Goal: Download file/media

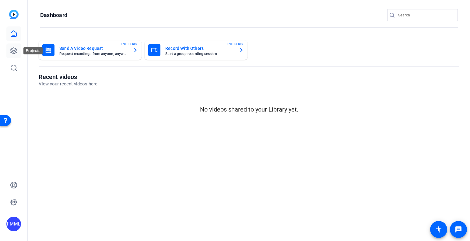
click at [12, 50] on icon at bounding box center [14, 51] width 6 height 6
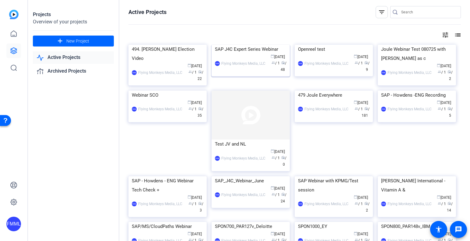
click at [254, 45] on img at bounding box center [251, 45] width 78 height 0
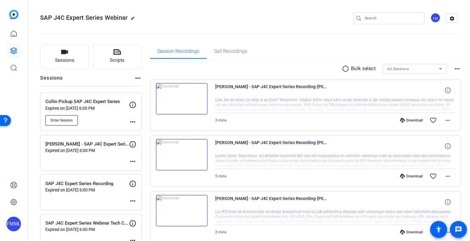
click at [67, 119] on span "Enter Session" at bounding box center [62, 120] width 22 height 5
click at [77, 101] on p "Collin Pickup SAP J4C Expert Series" at bounding box center [87, 101] width 84 height 7
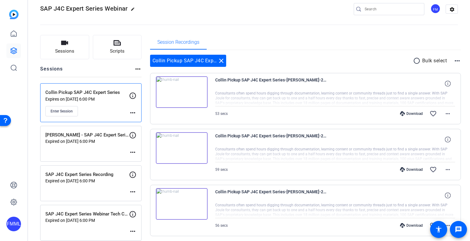
scroll to position [30, 0]
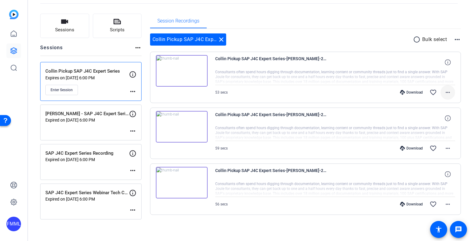
click at [447, 90] on mat-icon "more_horiz" at bounding box center [447, 92] width 7 height 7
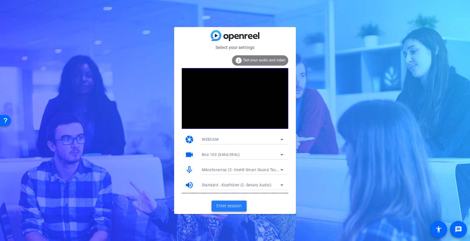
click at [236, 203] on span at bounding box center [229, 206] width 35 height 15
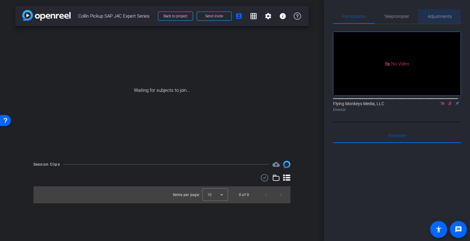
click at [433, 18] on span "Adjustments" at bounding box center [440, 16] width 24 height 4
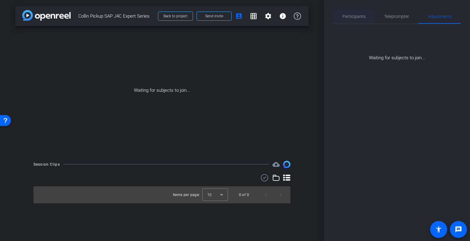
click at [363, 14] on span "Participants" at bounding box center [354, 16] width 23 height 4
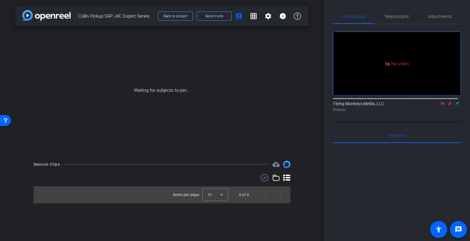
click at [440, 101] on icon at bounding box center [442, 103] width 5 height 4
click at [441, 106] on icon at bounding box center [442, 104] width 3 height 4
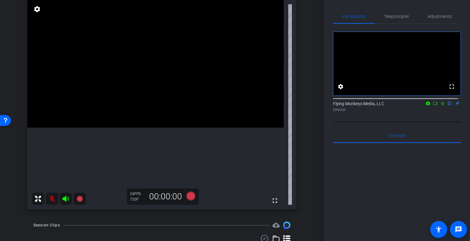
scroll to position [40, 0]
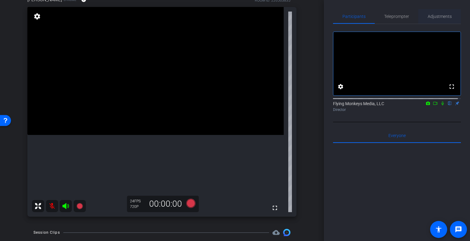
click at [432, 15] on span "Adjustments" at bounding box center [440, 16] width 24 height 4
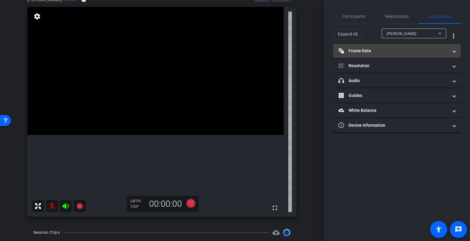
click at [453, 52] on span at bounding box center [454, 51] width 2 height 6
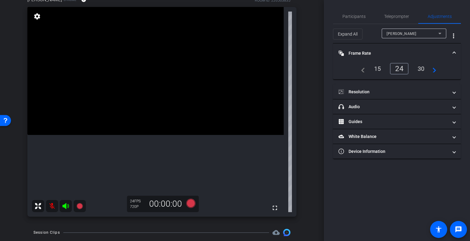
click at [421, 69] on div "30" at bounding box center [421, 69] width 16 height 10
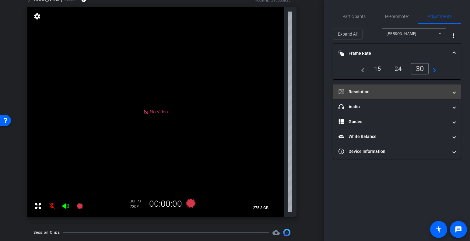
click at [453, 93] on span at bounding box center [454, 92] width 2 height 6
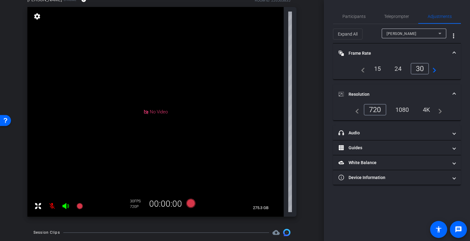
click at [405, 110] on div "1080" at bounding box center [402, 110] width 23 height 10
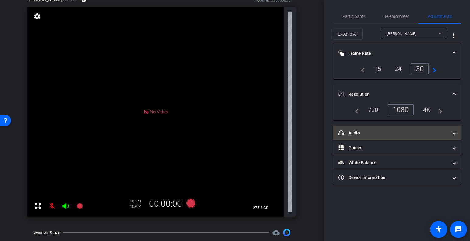
click at [402, 132] on mat-panel-title "headphone icon Audio" at bounding box center [394, 133] width 110 height 6
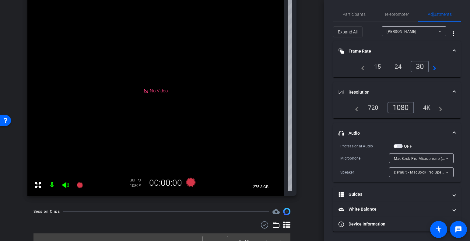
scroll to position [30, 0]
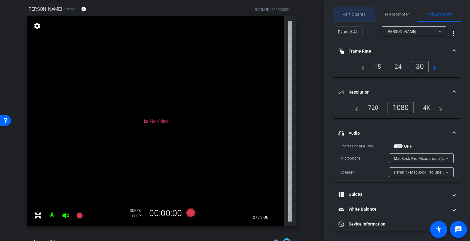
click at [361, 14] on span "Participants" at bounding box center [354, 14] width 23 height 4
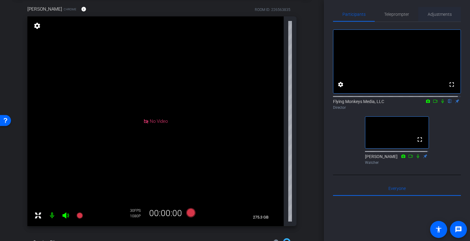
click at [435, 17] on span "Adjustments" at bounding box center [440, 14] width 24 height 15
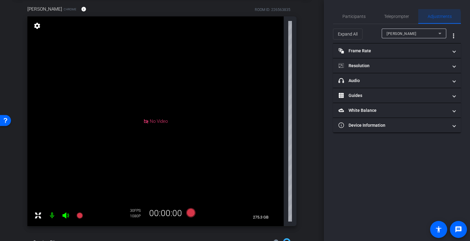
scroll to position [0, 0]
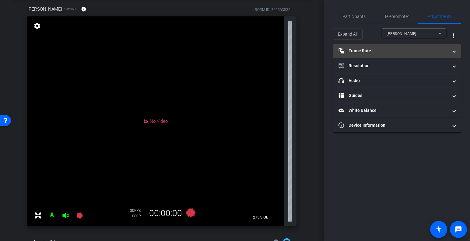
click at [450, 50] on span "Frame Rate Frame Rate" at bounding box center [396, 51] width 114 height 6
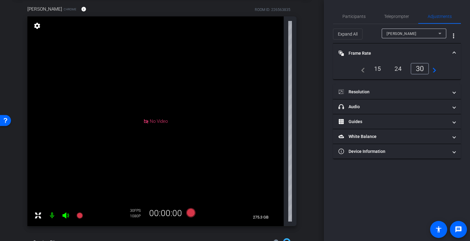
click at [454, 53] on span at bounding box center [454, 53] width 2 height 6
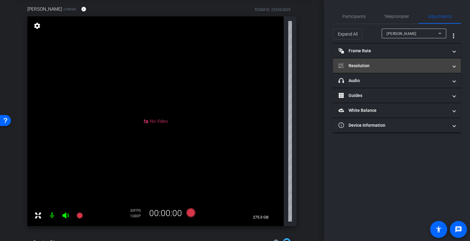
click at [452, 64] on span "Resolution" at bounding box center [396, 66] width 114 height 6
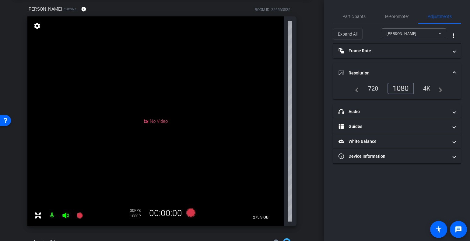
click at [452, 64] on mat-expansion-panel-header "Resolution" at bounding box center [397, 72] width 128 height 19
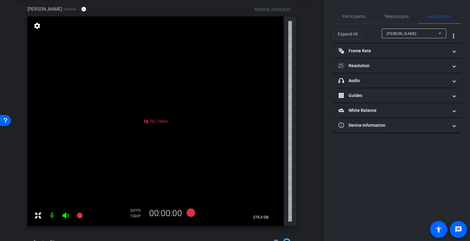
scroll to position [70, 0]
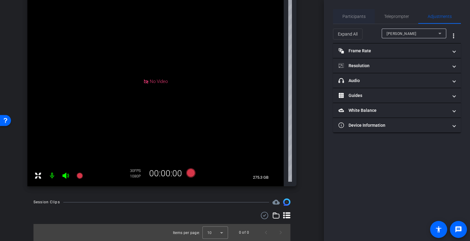
click at [358, 16] on span "Participants" at bounding box center [354, 16] width 23 height 4
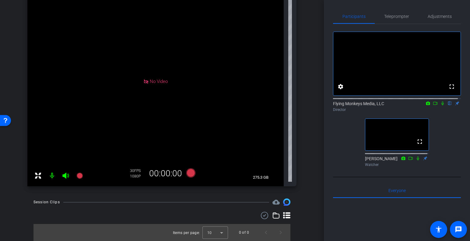
click at [417, 160] on icon at bounding box center [418, 159] width 2 height 4
click at [440, 106] on icon at bounding box center [442, 103] width 5 height 4
click at [192, 174] on icon at bounding box center [190, 173] width 9 height 9
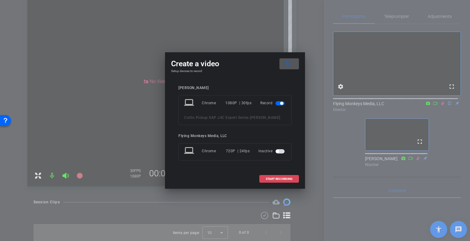
click at [277, 181] on span "START RECORDING" at bounding box center [279, 179] width 27 height 3
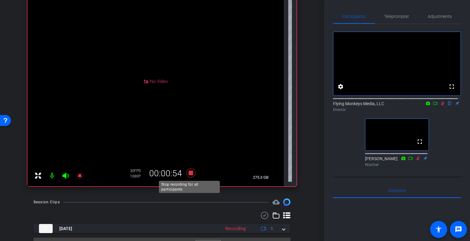
click at [193, 173] on icon at bounding box center [191, 173] width 15 height 11
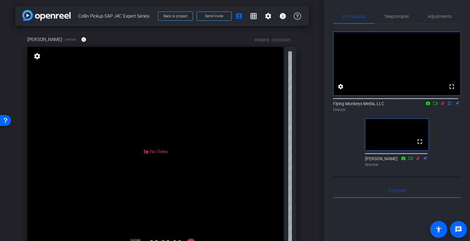
scroll to position [84, 0]
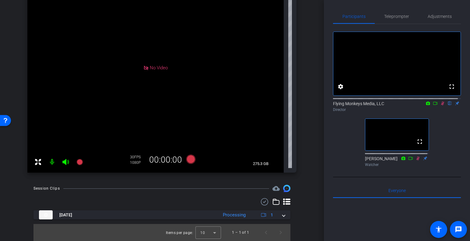
click at [441, 106] on icon at bounding box center [442, 103] width 5 height 4
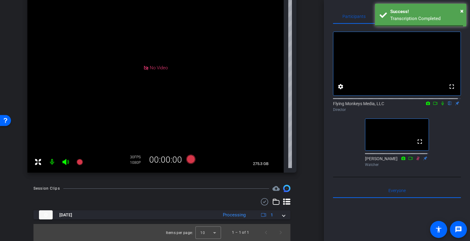
click at [417, 160] on icon at bounding box center [418, 159] width 3 height 4
click at [416, 161] on icon at bounding box center [418, 159] width 5 height 4
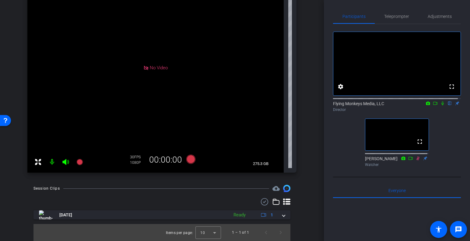
click at [416, 161] on icon at bounding box center [418, 159] width 5 height 4
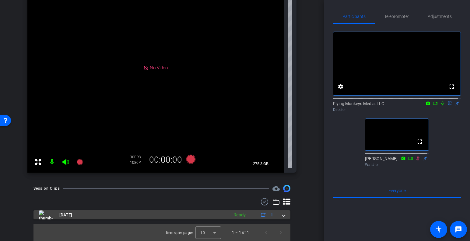
click at [283, 214] on span at bounding box center [284, 215] width 2 height 6
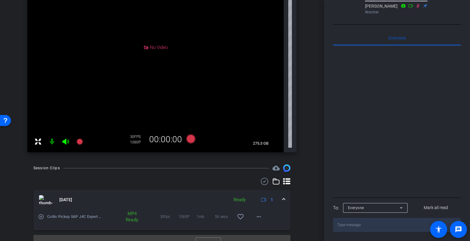
scroll to position [115, 0]
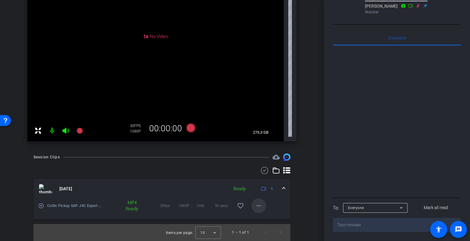
click at [255, 207] on mat-icon "more_horiz" at bounding box center [258, 206] width 7 height 7
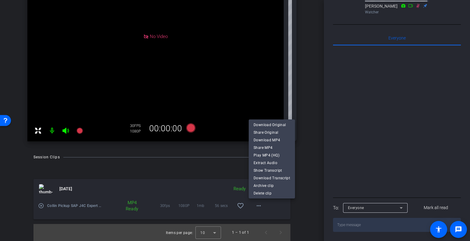
click at [303, 132] on div at bounding box center [235, 120] width 470 height 241
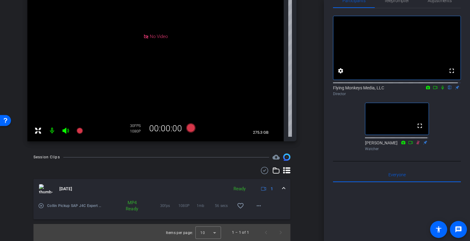
scroll to position [10, 0]
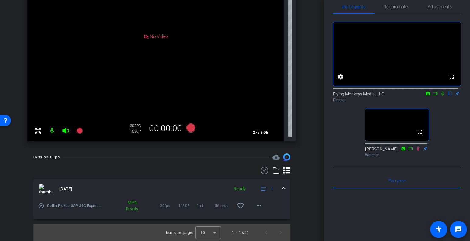
click at [440, 96] on icon at bounding box center [442, 94] width 5 height 4
click at [190, 127] on icon at bounding box center [190, 128] width 9 height 9
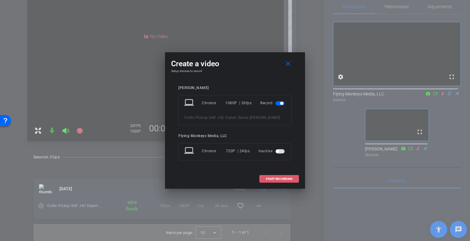
click at [275, 181] on span "START RECORDING" at bounding box center [279, 179] width 27 height 3
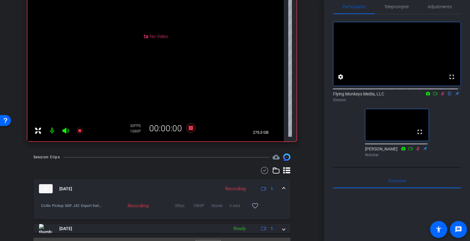
scroll to position [129, 0]
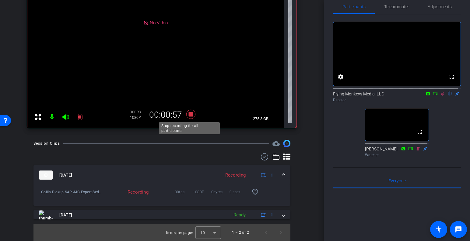
click at [191, 115] on icon at bounding box center [190, 114] width 9 height 9
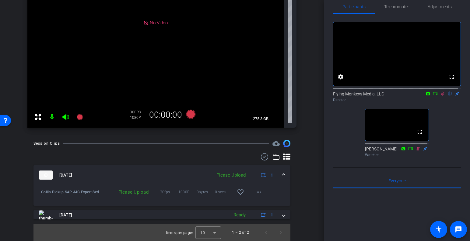
scroll to position [99, 0]
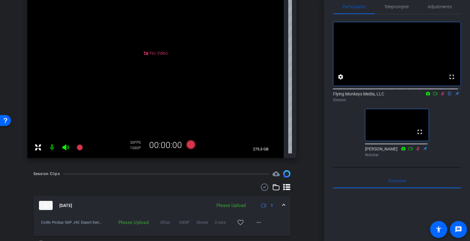
click at [441, 96] on icon at bounding box center [442, 94] width 3 height 4
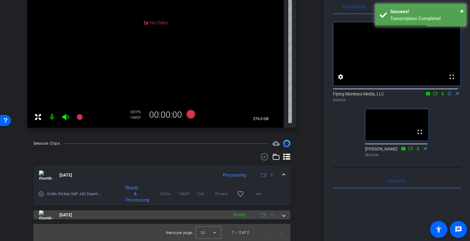
click at [283, 216] on span at bounding box center [284, 215] width 2 height 6
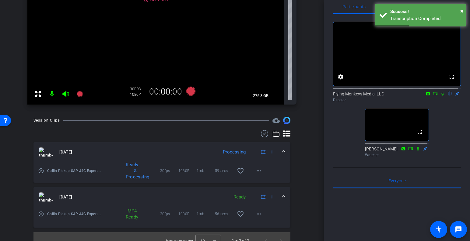
scroll to position [160, 0]
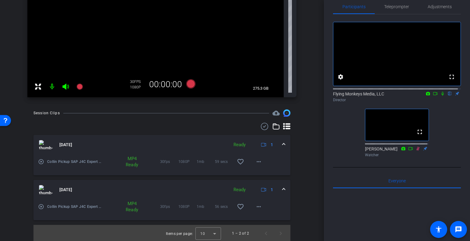
click at [440, 96] on icon at bounding box center [442, 94] width 5 height 4
click at [189, 83] on icon at bounding box center [190, 83] width 9 height 9
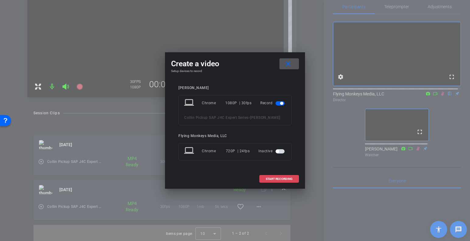
click at [269, 181] on span "START RECORDING" at bounding box center [279, 179] width 27 height 3
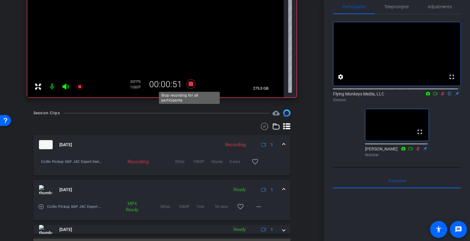
click at [189, 83] on icon at bounding box center [190, 83] width 9 height 9
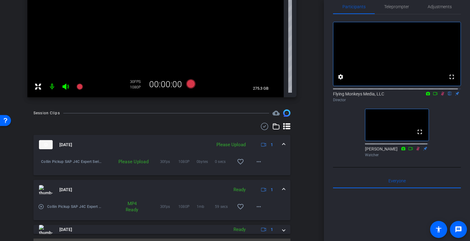
click at [441, 96] on icon at bounding box center [442, 94] width 3 height 4
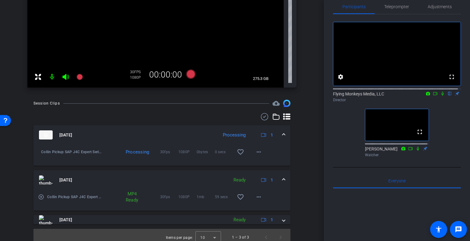
scroll to position [174, 0]
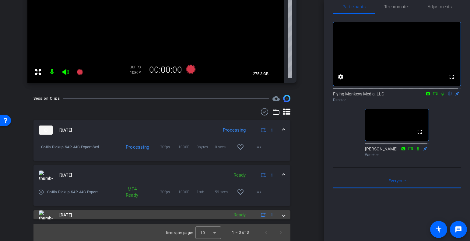
click at [283, 216] on span at bounding box center [284, 215] width 2 height 6
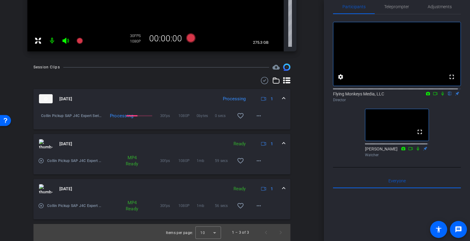
scroll to position [206, 0]
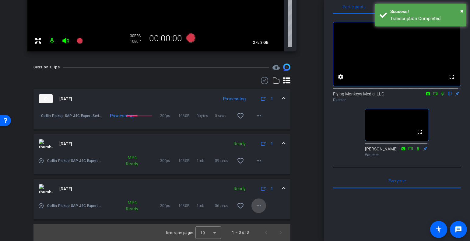
click at [258, 206] on mat-icon "more_horiz" at bounding box center [258, 206] width 7 height 7
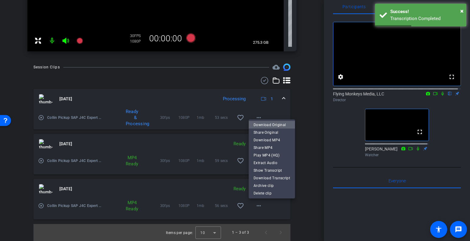
click at [279, 125] on span "Download Original" at bounding box center [272, 125] width 37 height 7
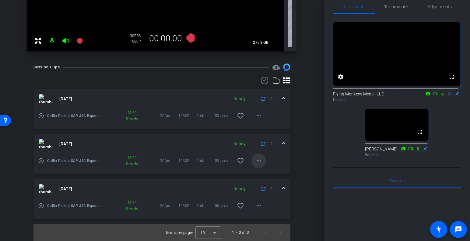
click at [256, 161] on mat-icon "more_horiz" at bounding box center [258, 160] width 7 height 7
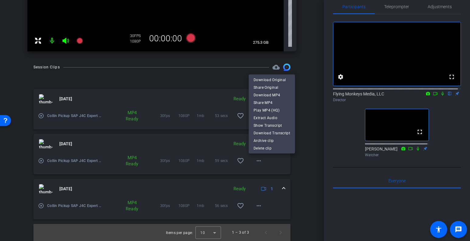
click at [300, 139] on div at bounding box center [235, 120] width 470 height 241
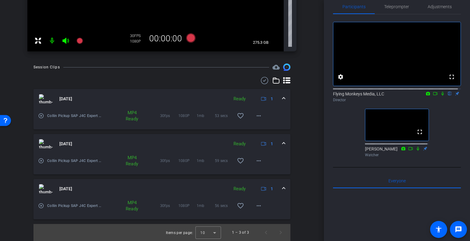
click at [282, 142] on mat-expansion-panel-header "[DATE] Ready 1" at bounding box center [161, 143] width 257 height 19
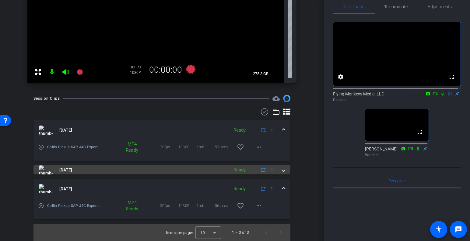
click at [283, 171] on mat-expansion-panel-header "[DATE] Ready 1" at bounding box center [161, 170] width 257 height 9
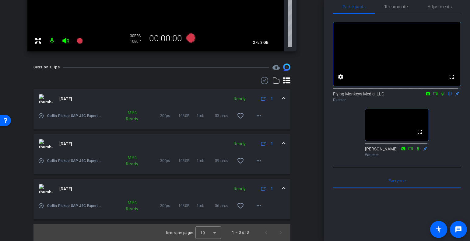
click at [283, 142] on span at bounding box center [284, 144] width 2 height 6
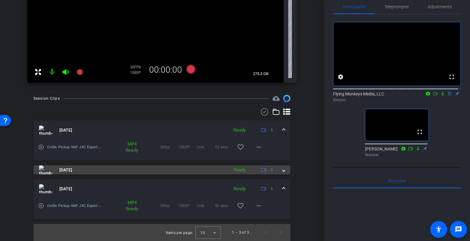
click at [282, 169] on mat-expansion-panel-header "[DATE] Ready 1" at bounding box center [161, 170] width 257 height 9
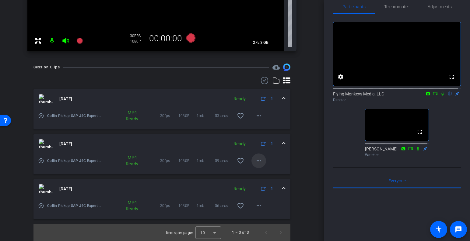
click at [258, 159] on mat-icon "more_horiz" at bounding box center [258, 160] width 7 height 7
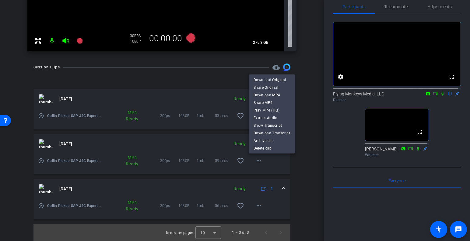
click at [312, 70] on div at bounding box center [235, 120] width 470 height 241
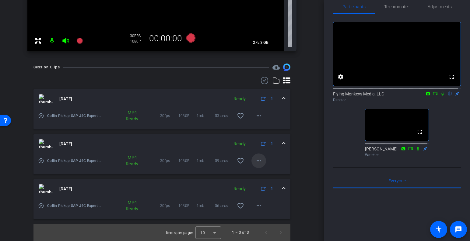
click at [255, 161] on mat-icon "more_horiz" at bounding box center [258, 160] width 7 height 7
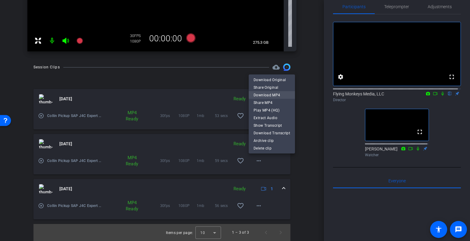
click at [280, 94] on span "Download MP4" at bounding box center [272, 95] width 37 height 7
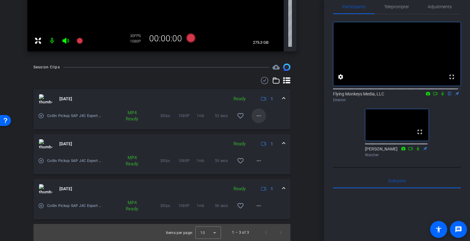
click at [257, 116] on mat-icon "more_horiz" at bounding box center [258, 115] width 7 height 7
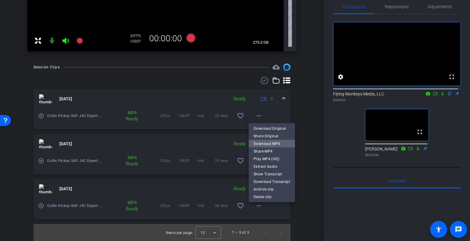
click at [277, 140] on span "Download MP4" at bounding box center [272, 143] width 37 height 7
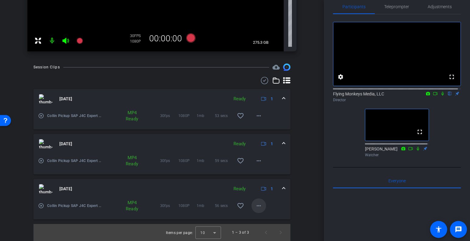
click at [259, 204] on mat-icon "more_horiz" at bounding box center [258, 206] width 7 height 7
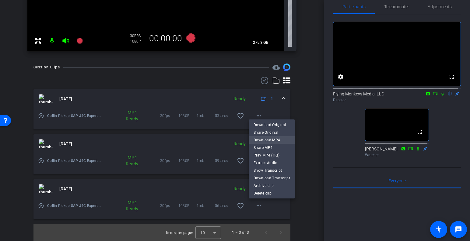
click at [278, 139] on span "Download MP4" at bounding box center [272, 140] width 37 height 7
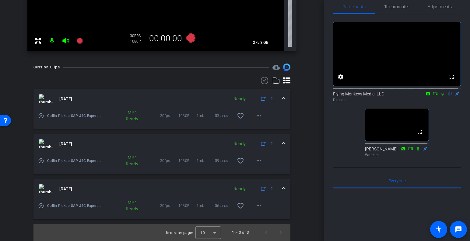
click at [282, 188] on mat-expansion-panel-header "[DATE] Ready 1" at bounding box center [161, 188] width 257 height 19
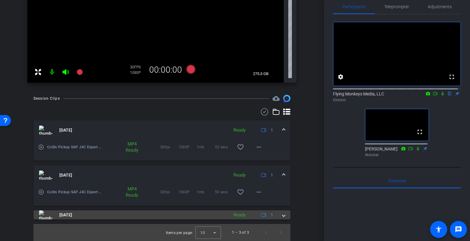
click at [283, 216] on span at bounding box center [284, 215] width 2 height 6
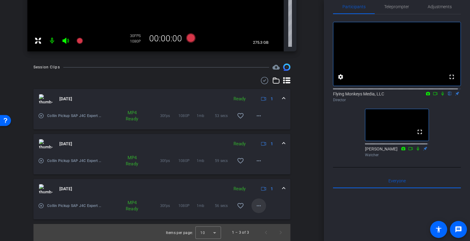
click at [255, 207] on mat-icon "more_horiz" at bounding box center [258, 206] width 7 height 7
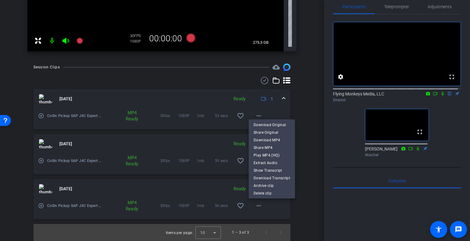
click at [305, 147] on div at bounding box center [235, 120] width 470 height 241
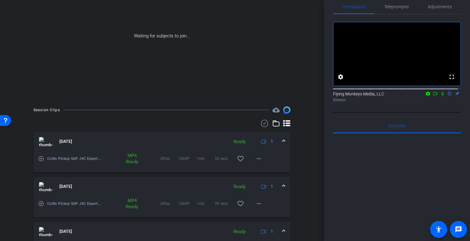
scroll to position [97, 0]
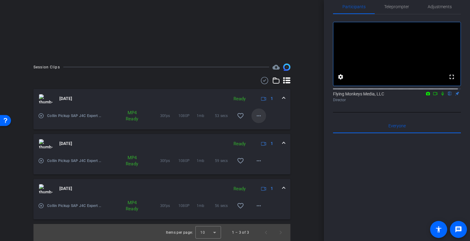
click at [259, 116] on mat-icon "more_horiz" at bounding box center [258, 115] width 7 height 7
